Goal: Task Accomplishment & Management: Manage account settings

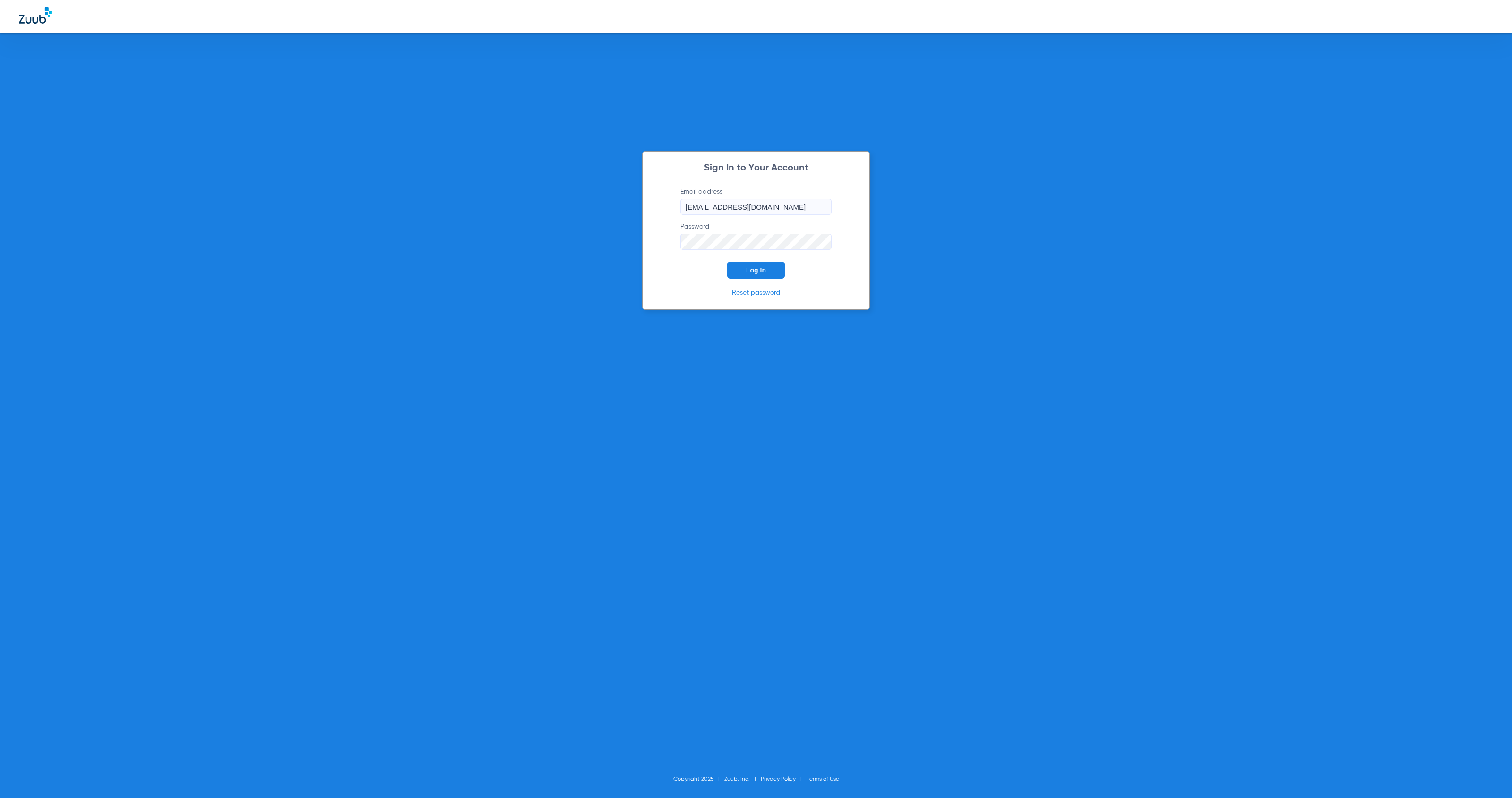
click at [767, 270] on button "Log In" at bounding box center [756, 270] width 58 height 17
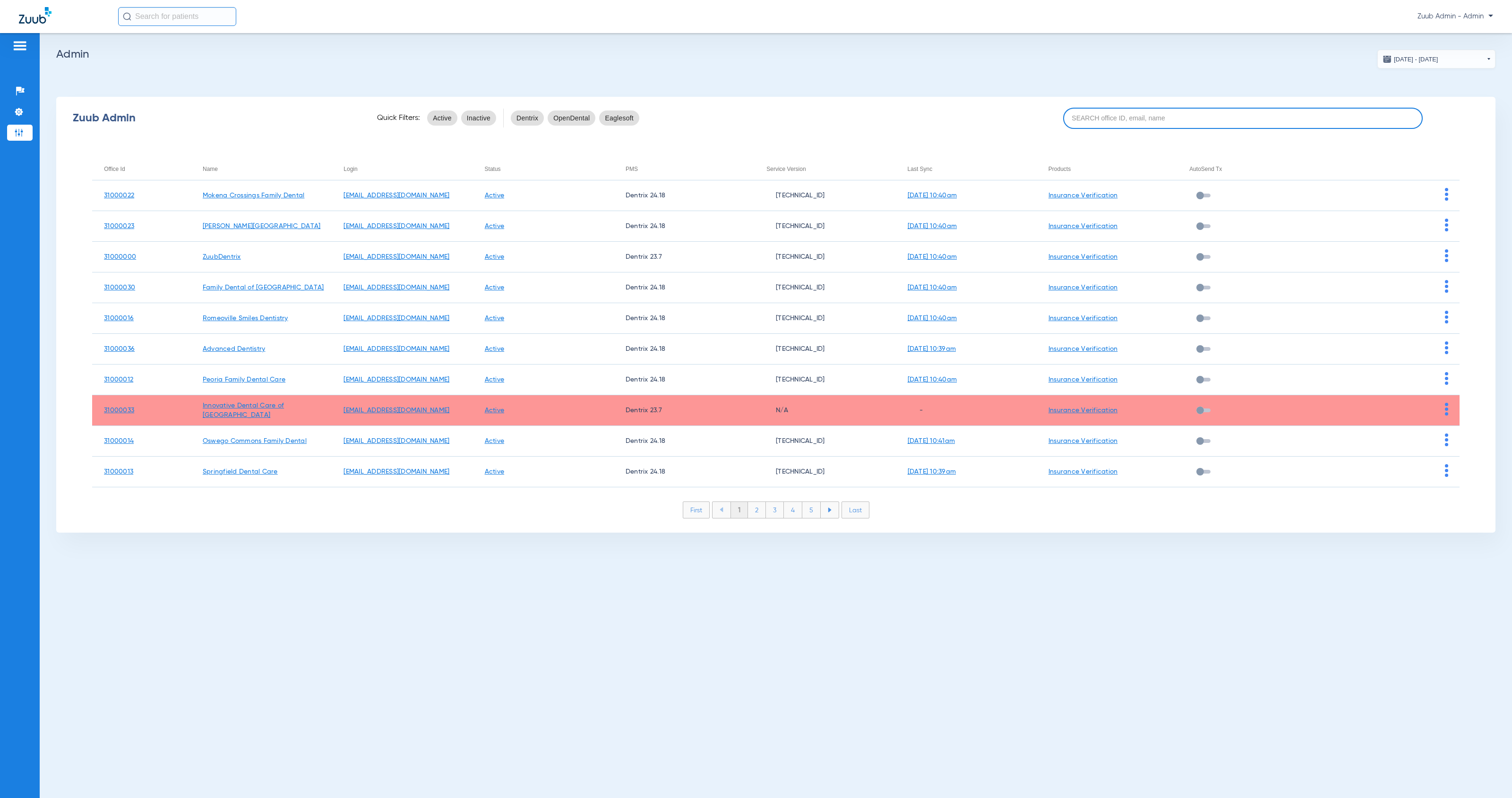
click at [1122, 120] on input at bounding box center [1243, 119] width 360 height 21
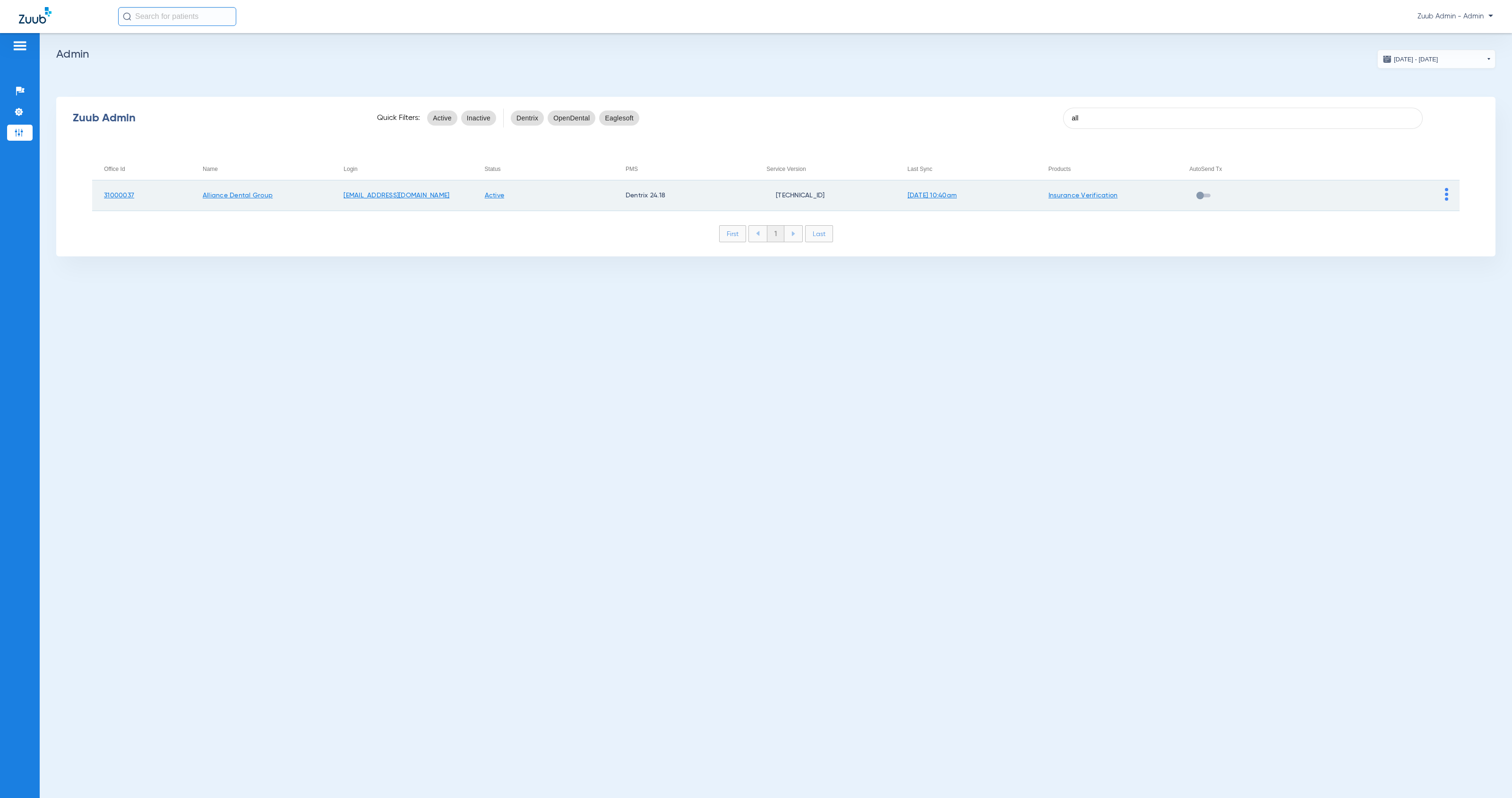
type input "all"
click at [1446, 197] on img at bounding box center [1447, 194] width 4 height 13
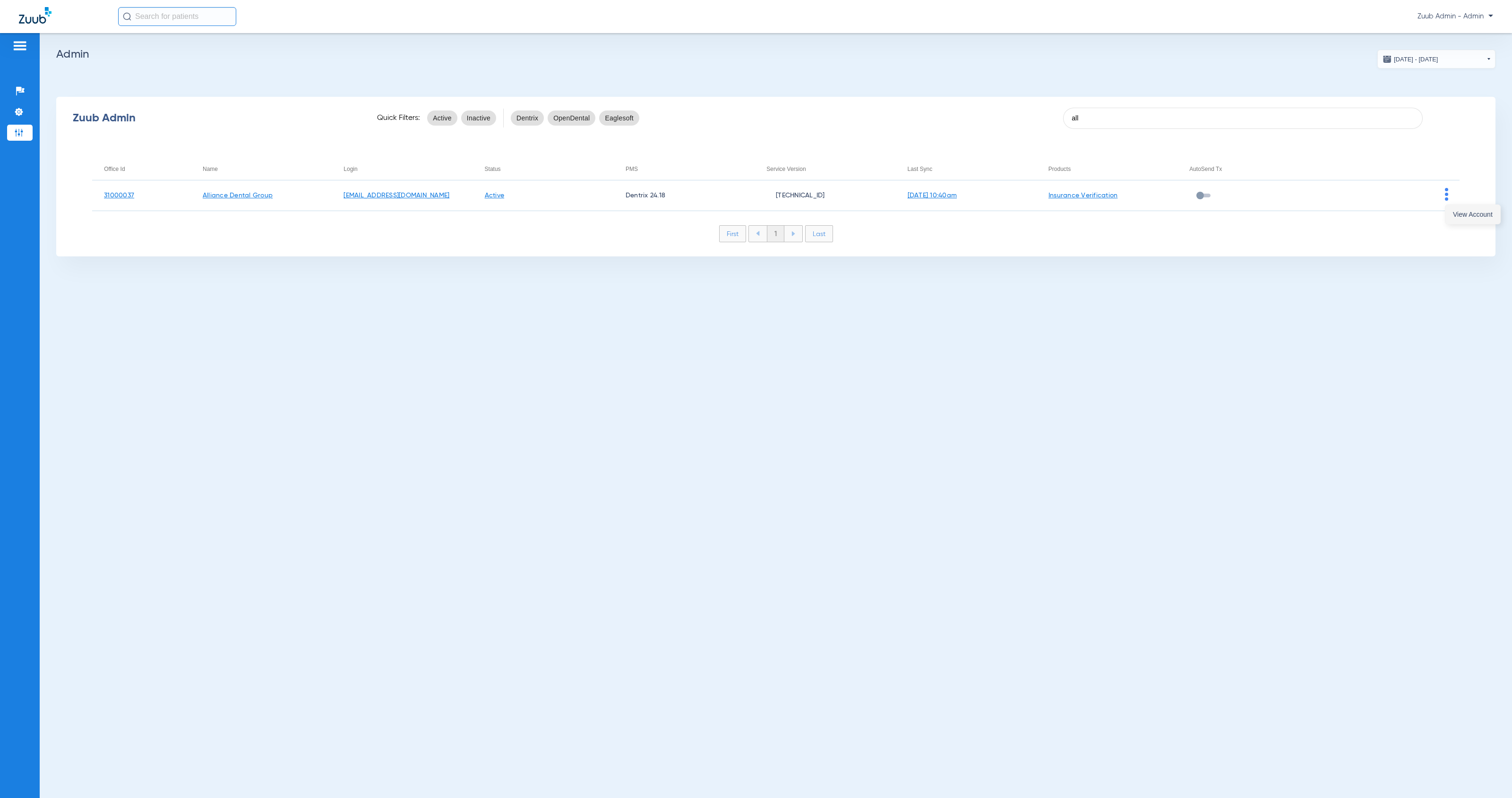
click at [1469, 219] on button "View Account" at bounding box center [1472, 214] width 55 height 19
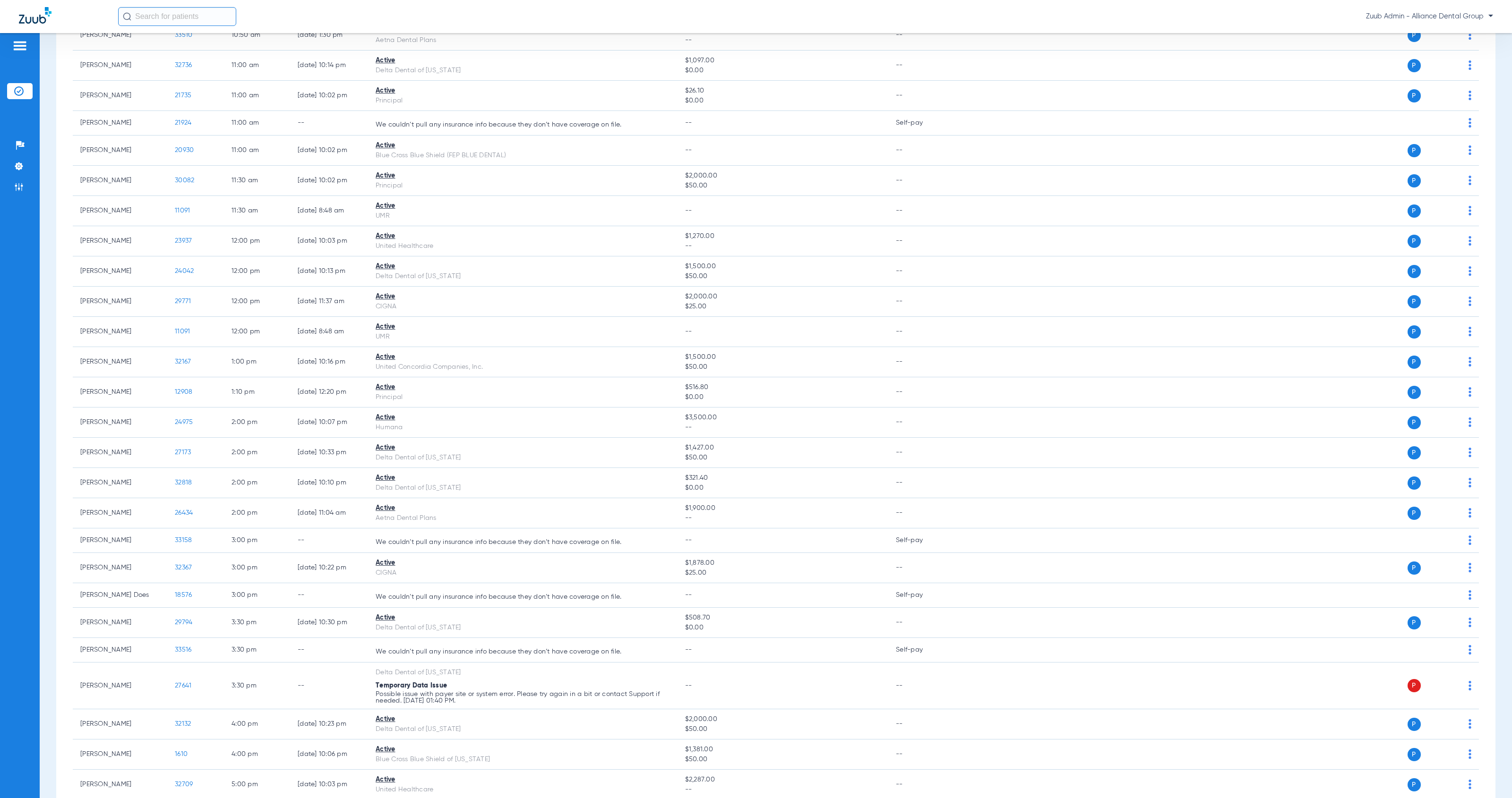
scroll to position [765, 0]
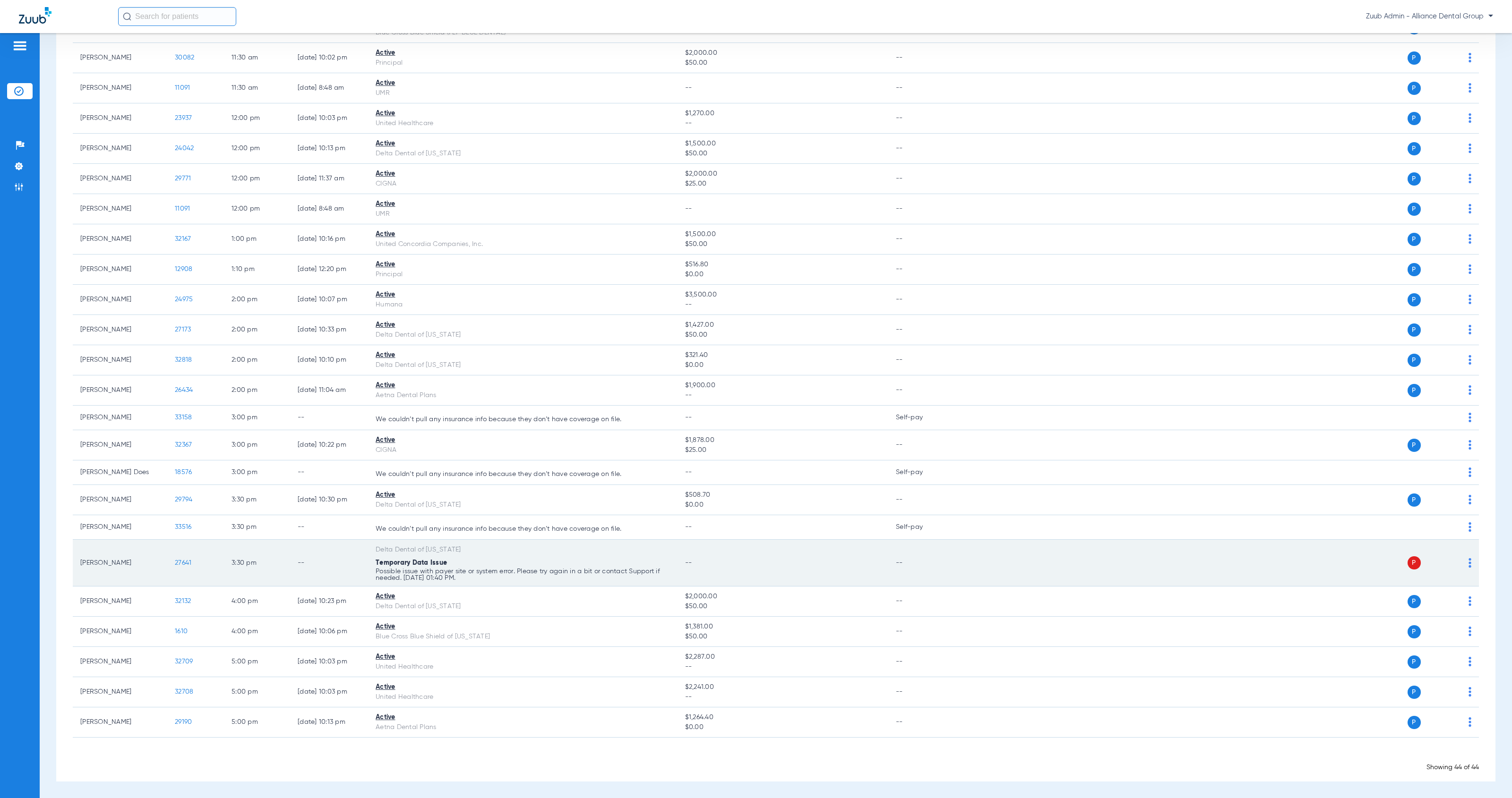
click at [1469, 563] on img at bounding box center [1470, 563] width 3 height 9
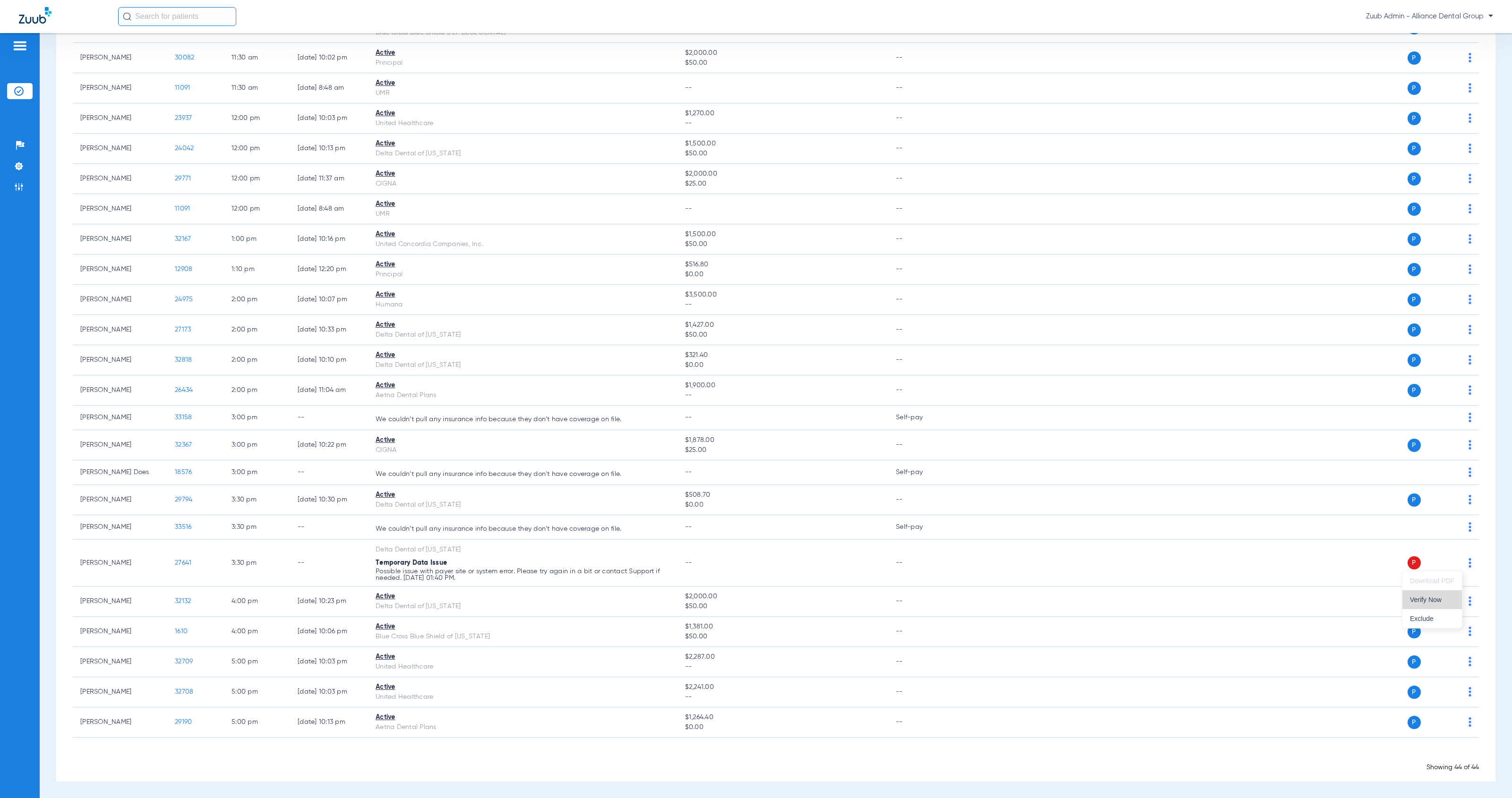
click at [1450, 597] on span "Verify Now" at bounding box center [1432, 600] width 45 height 6
click at [14, 163] on img at bounding box center [19, 166] width 9 height 9
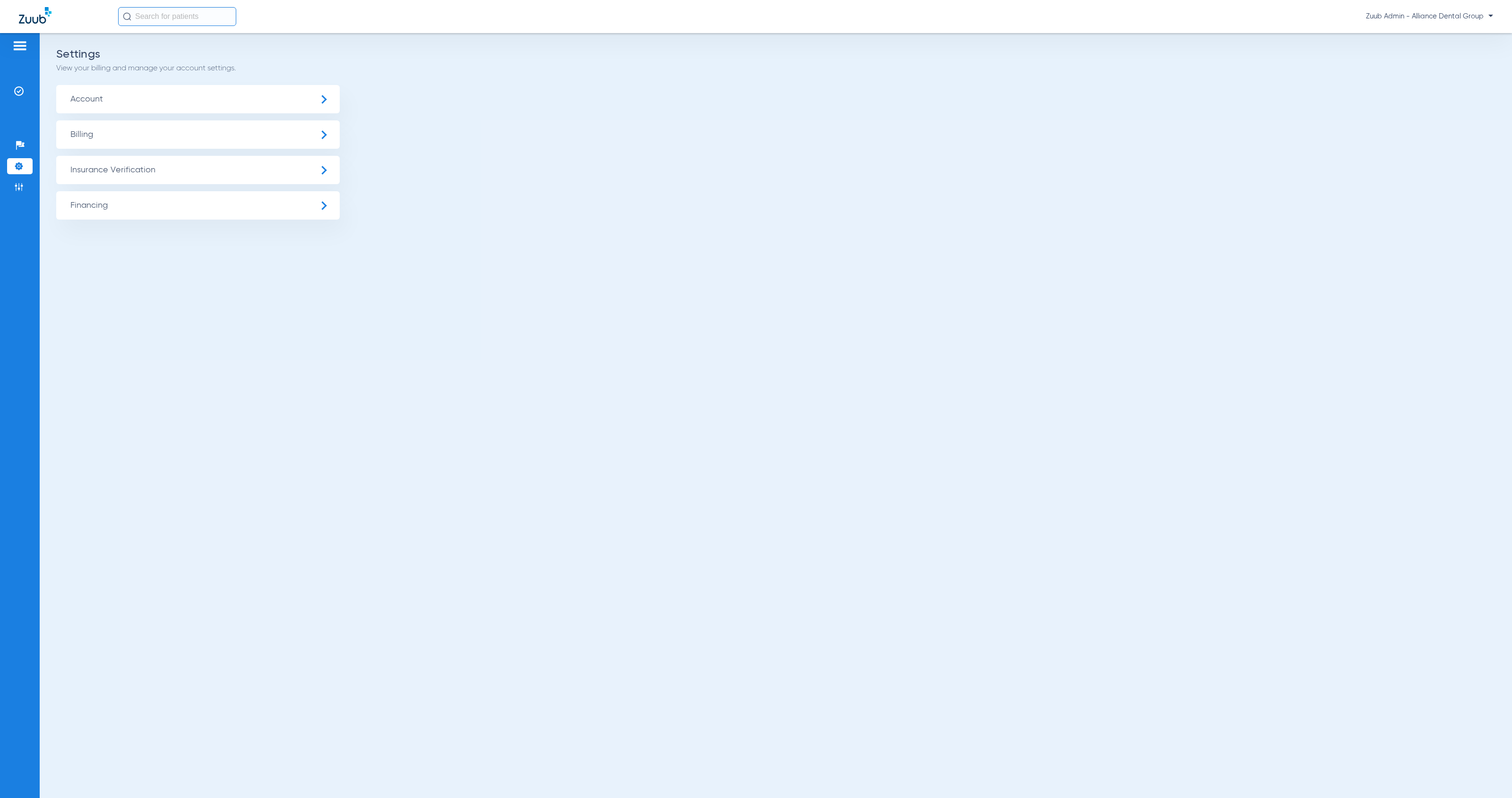
click at [144, 171] on span "Insurance Verification" at bounding box center [198, 170] width 284 height 28
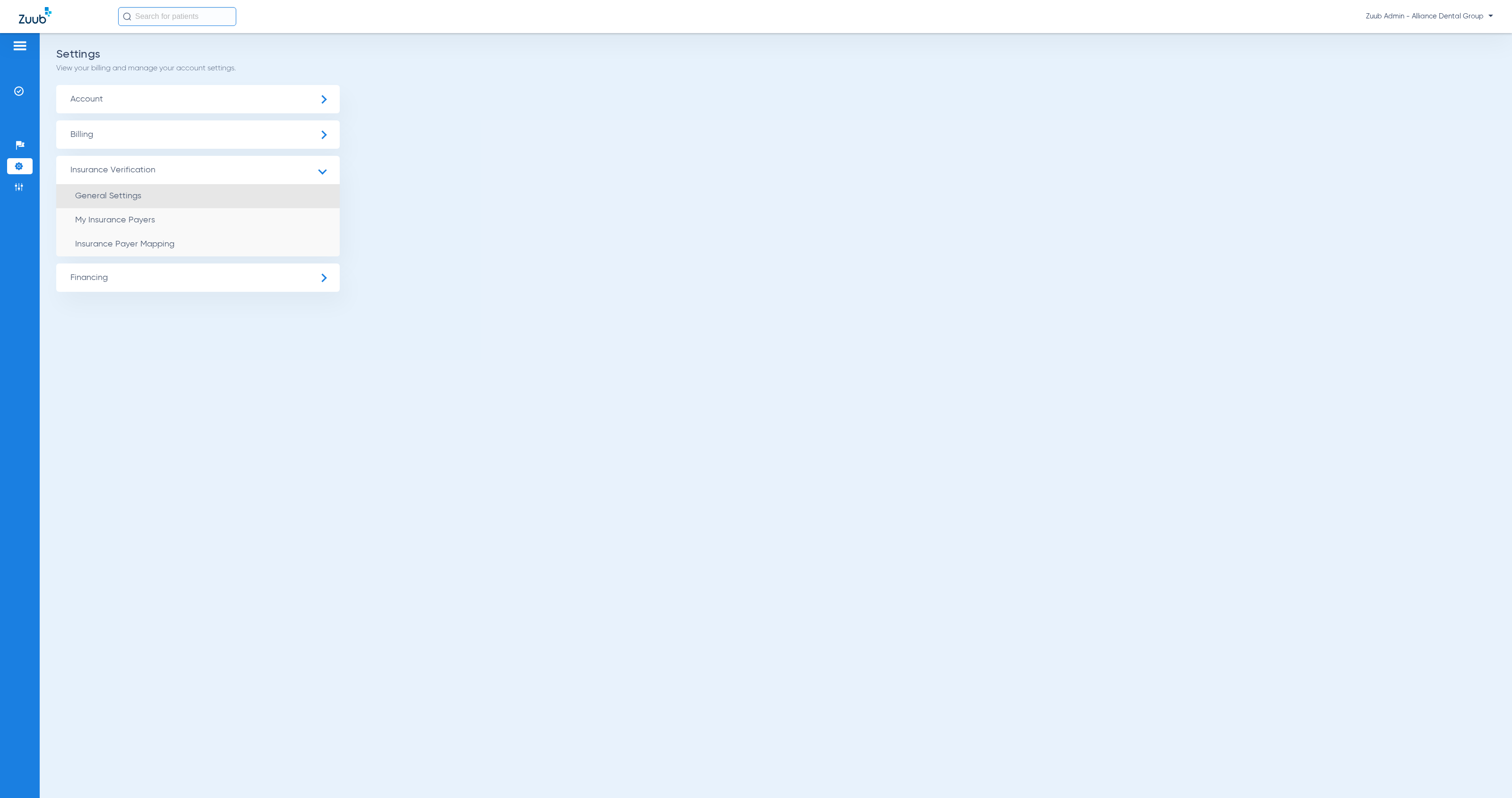
click at [152, 195] on li "General Settings" at bounding box center [198, 196] width 284 height 24
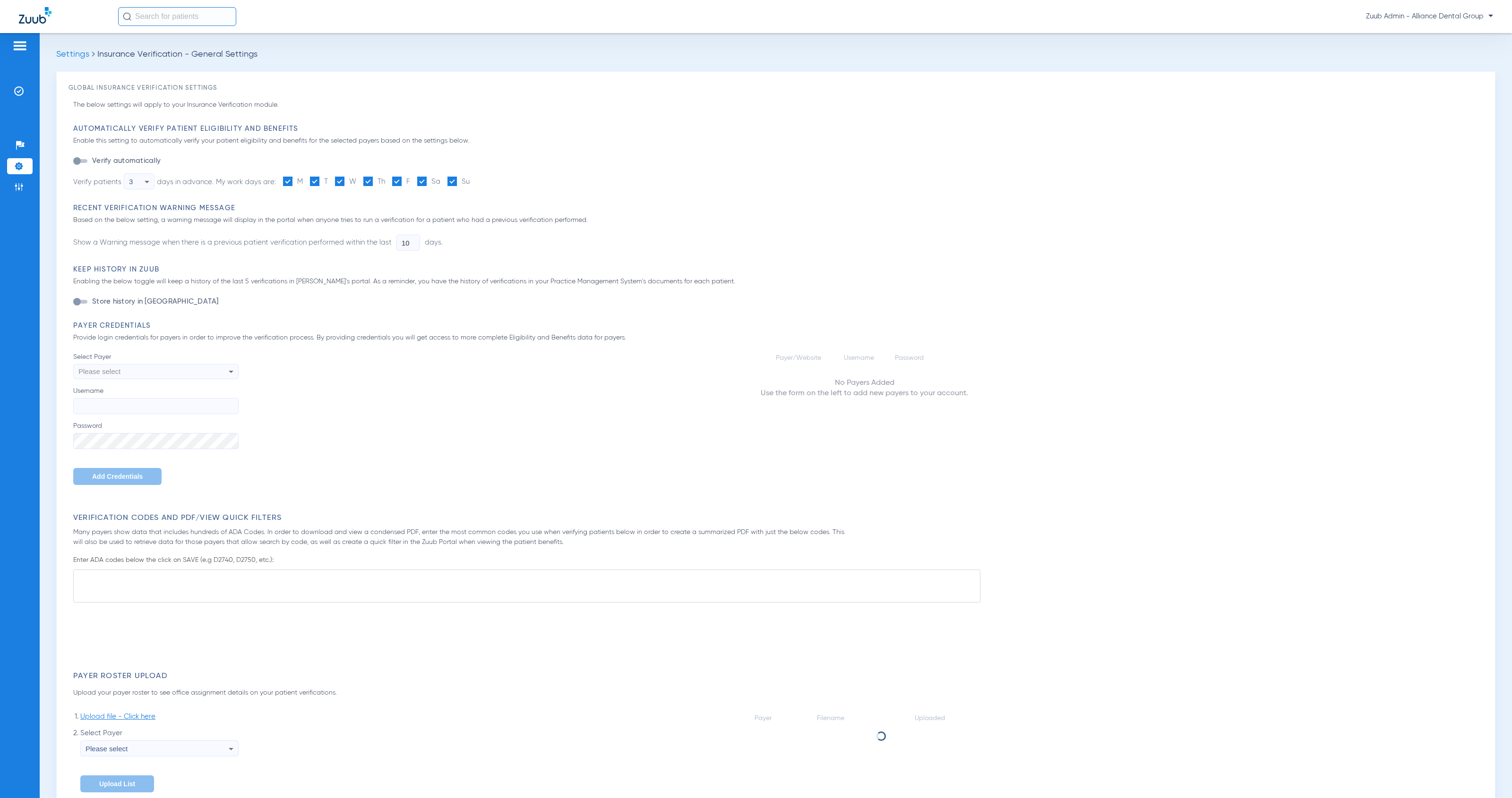
type input "1"
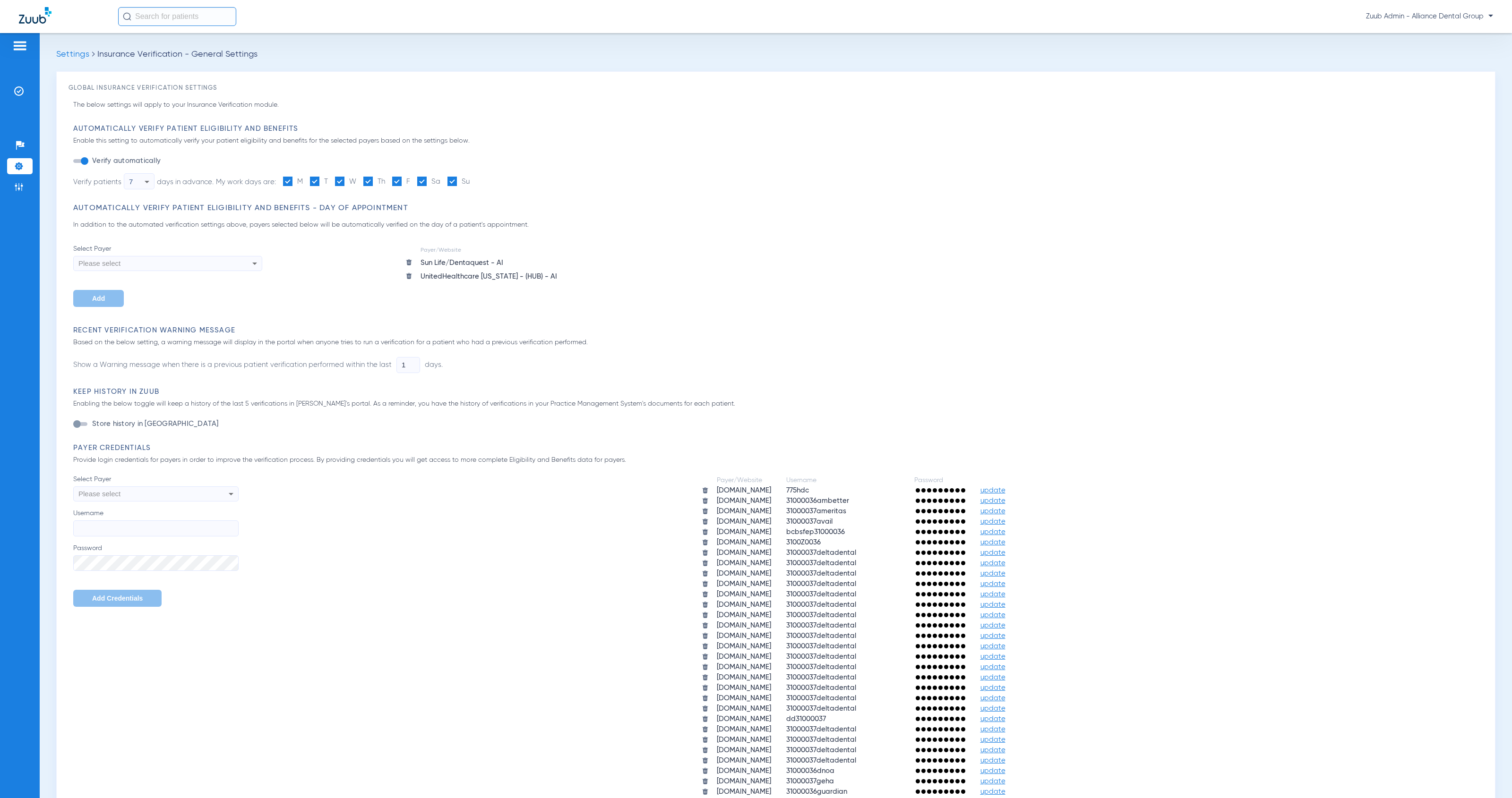
click at [194, 489] on div "Please select" at bounding box center [140, 493] width 124 height 16
drag, startPoint x: 77, startPoint y: 579, endPoint x: 157, endPoint y: 580, distance: 80.0
click at [157, 580] on mat-option "[DOMAIN_NAME]" at bounding box center [157, 577] width 166 height 16
drag, startPoint x: 63, startPoint y: 489, endPoint x: 145, endPoint y: 493, distance: 82.1
click at [145, 493] on div "Global Insurance Verification Settings The below settings will apply to your In…" at bounding box center [776, 787] width 1439 height 1431
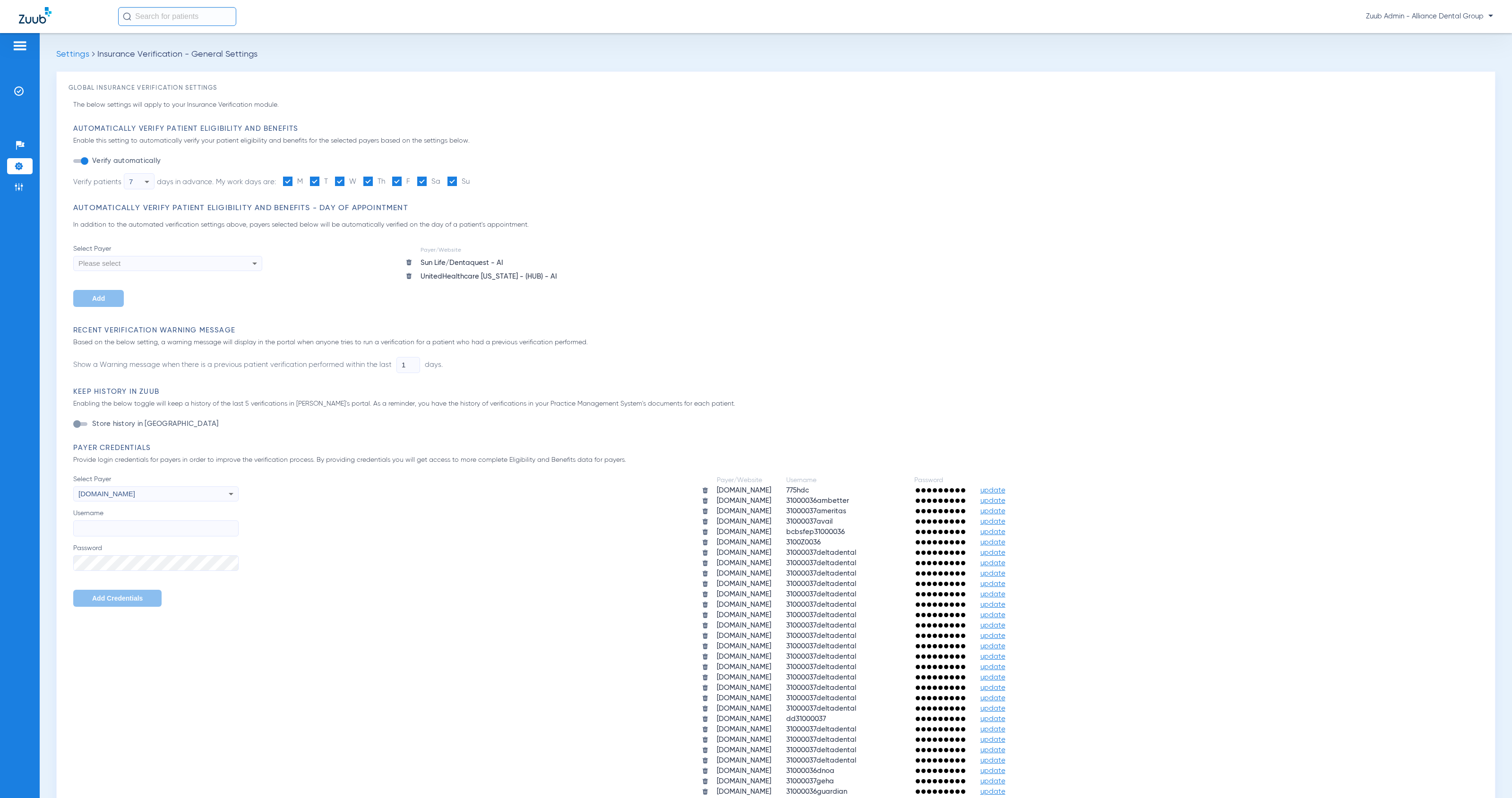
click at [286, 520] on div "Payer/Website Username Password [DOMAIN_NAME] 775hdc update [DOMAIN_NAME] 31000…" at bounding box center [861, 688] width 1244 height 427
drag, startPoint x: 246, startPoint y: 506, endPoint x: 110, endPoint y: 499, distance: 136.2
click at [110, 499] on div "Select Payer [DOMAIN_NAME] Username Password Add Credentials [SECURITY_DATA] Us…" at bounding box center [778, 688] width 1410 height 427
click at [145, 510] on label "Username" at bounding box center [156, 522] width 166 height 28
click at [145, 520] on input "Username" at bounding box center [156, 528] width 166 height 16
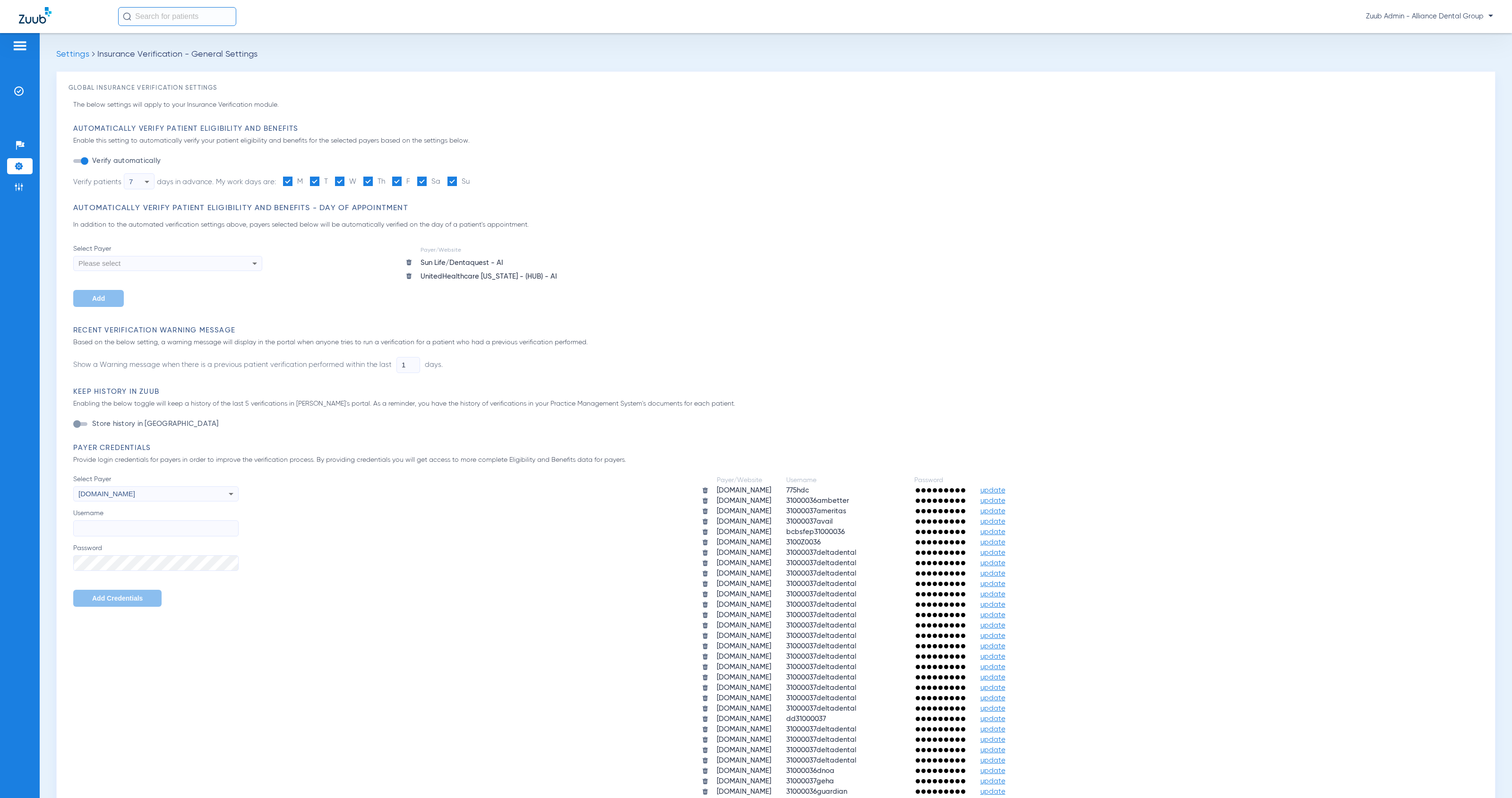
drag, startPoint x: 157, startPoint y: 508, endPoint x: 79, endPoint y: 491, distance: 79.8
click at [79, 491] on div "Select Payer [DOMAIN_NAME] Username Password Add Credentials" at bounding box center [156, 541] width 166 height 133
copy div "[DOMAIN_NAME]"
drag, startPoint x: 692, startPoint y: 491, endPoint x: 654, endPoint y: 490, distance: 38.0
click at [710, 490] on td "[DOMAIN_NAME]" at bounding box center [744, 491] width 69 height 9
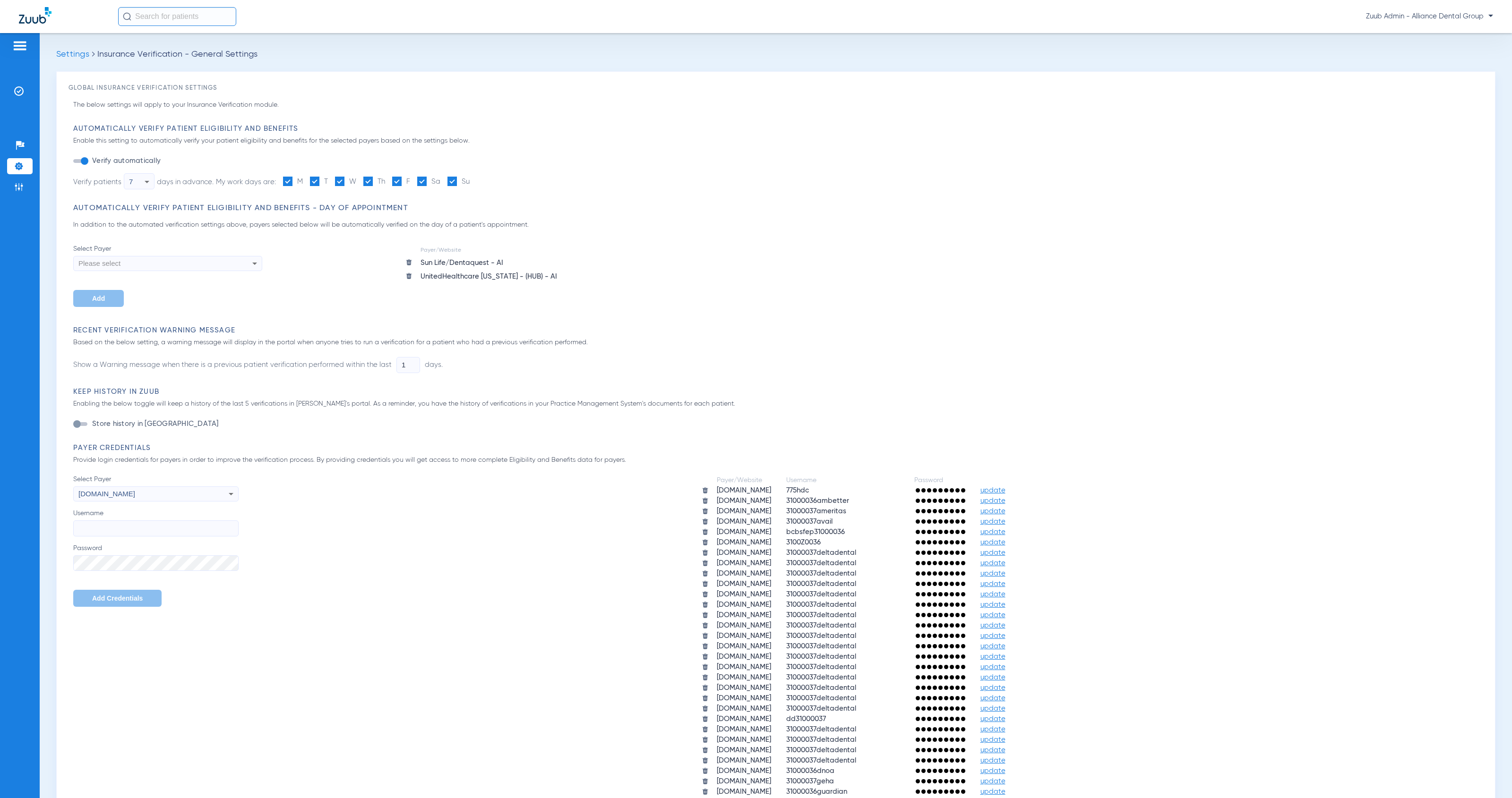
copy td "[DOMAIN_NAME]"
click at [135, 493] on span "[DOMAIN_NAME]" at bounding box center [107, 494] width 57 height 8
